Goal: Task Accomplishment & Management: Manage account settings

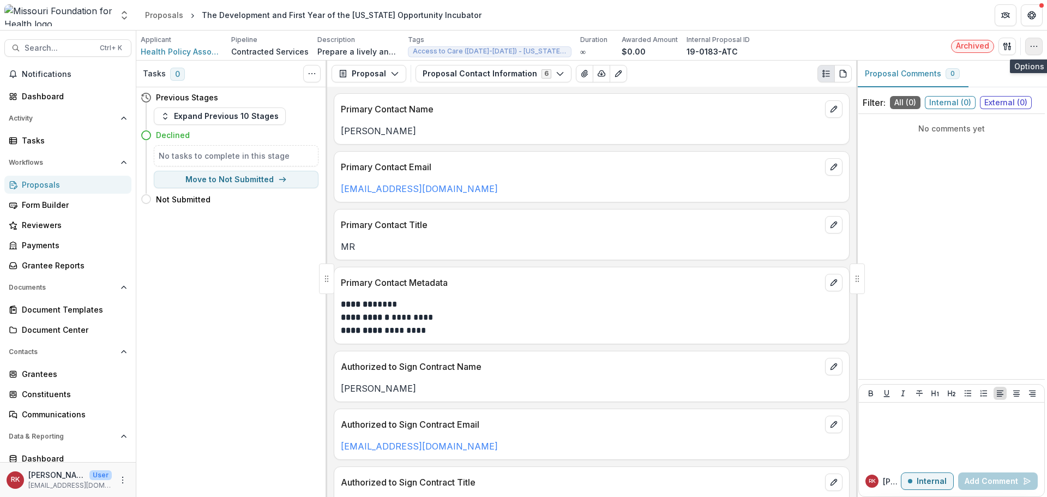
click at [1039, 43] on button "button" at bounding box center [1033, 46] width 17 height 17
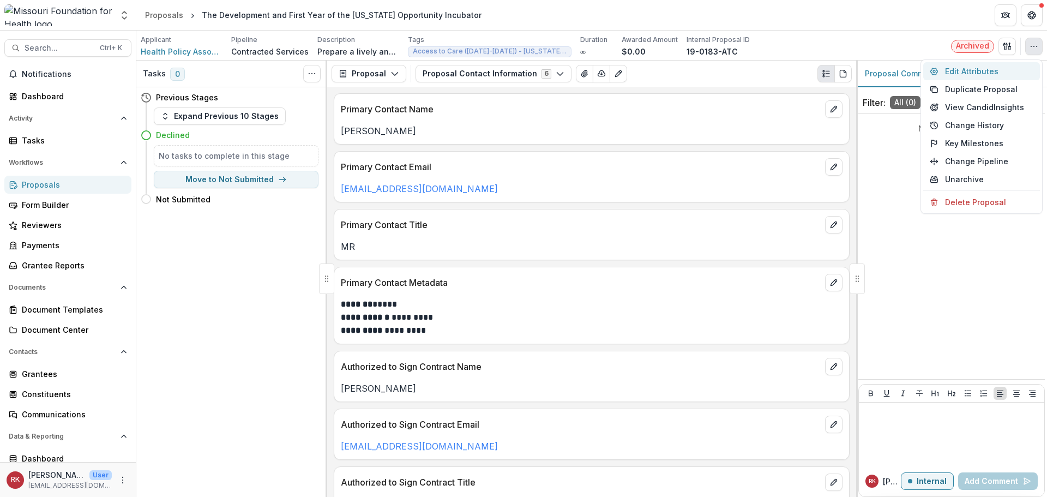
click at [964, 76] on button "Edit Attributes" at bounding box center [981, 71] width 117 height 18
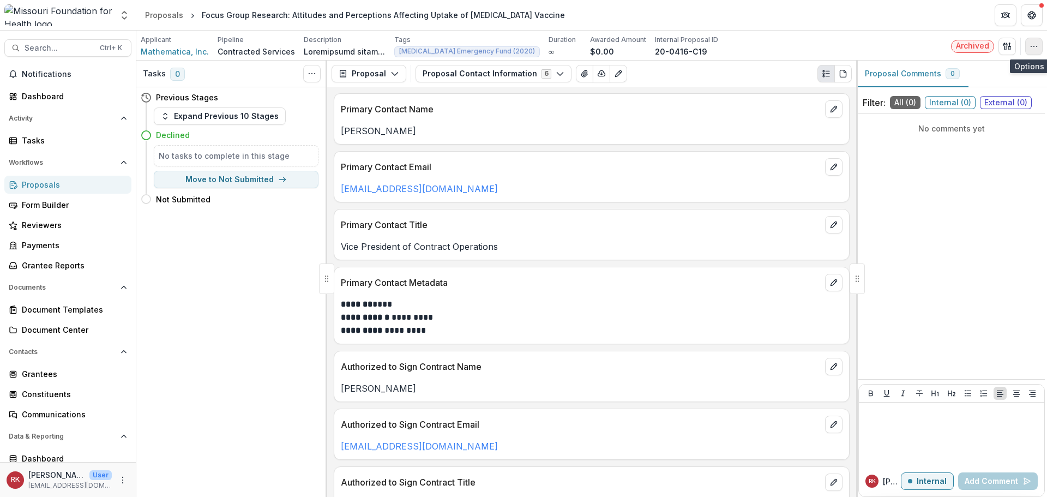
click at [1033, 45] on icon "button" at bounding box center [1034, 46] width 9 height 9
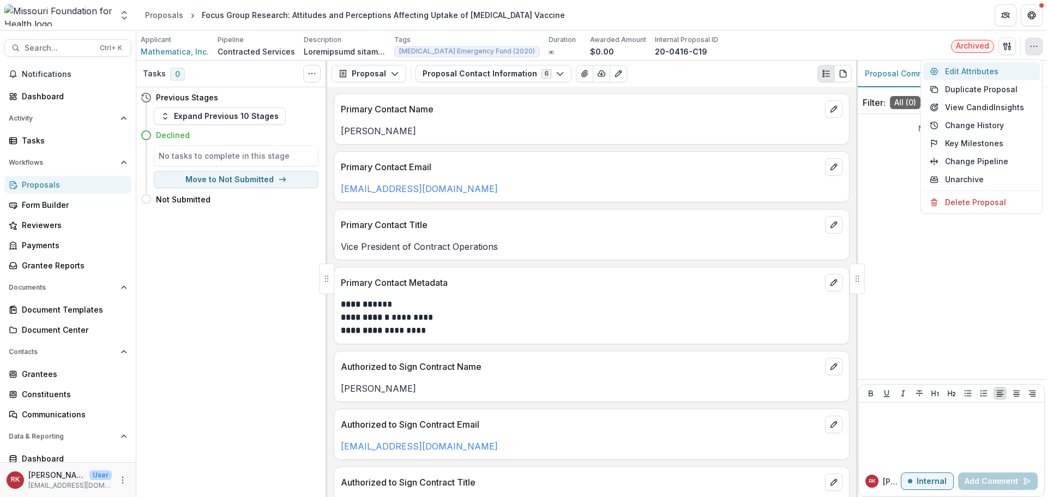
click at [970, 71] on button "Edit Attributes" at bounding box center [981, 71] width 117 height 18
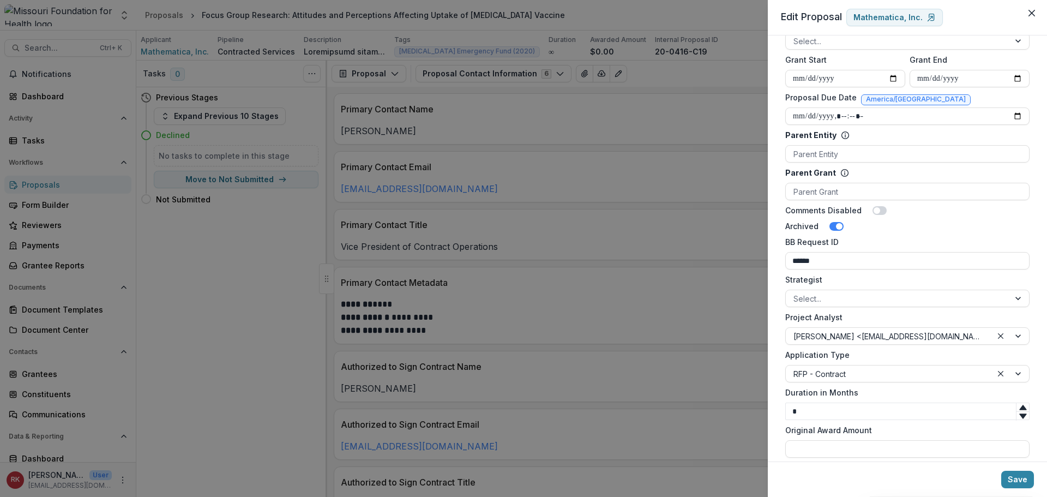
scroll to position [535, 0]
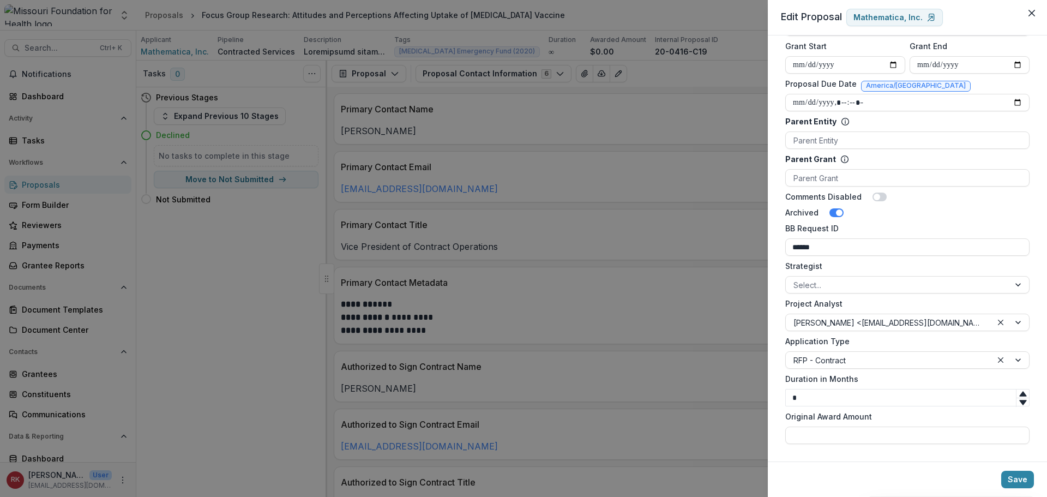
click at [683, 128] on div "**********" at bounding box center [523, 248] width 1047 height 497
